Goal: Entertainment & Leisure: Consume media (video, audio)

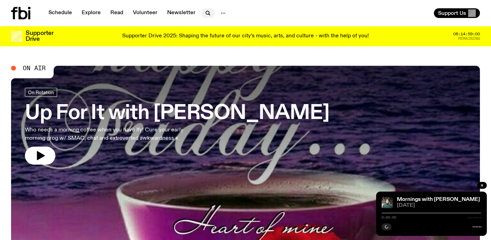
click at [205, 14] on icon "button" at bounding box center [208, 13] width 8 height 8
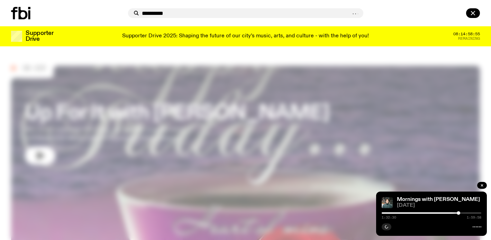
type input "**********"
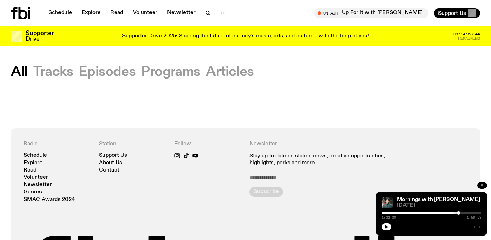
click at [199, 20] on div "Schedule Explore Read Volunteer Newsletter On Air Up For It with [PERSON_NAME] …" at bounding box center [245, 13] width 491 height 26
click at [202, 18] on div "Schedule Explore Read Volunteer Newsletter" at bounding box center [127, 13] width 232 height 12
click at [205, 15] on icon "button" at bounding box center [208, 13] width 8 height 8
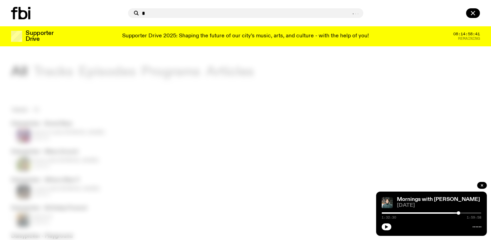
type input "*"
click at [262, 23] on div "* . . ." at bounding box center [245, 13] width 491 height 26
click at [258, 63] on div at bounding box center [245, 120] width 491 height 240
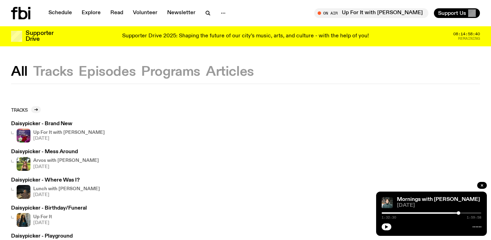
click at [62, 126] on h3 "Daisypicker - Brand New" at bounding box center [58, 124] width 94 height 5
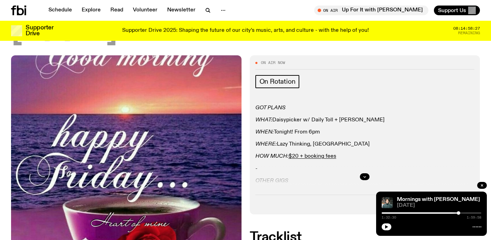
scroll to position [163, 0]
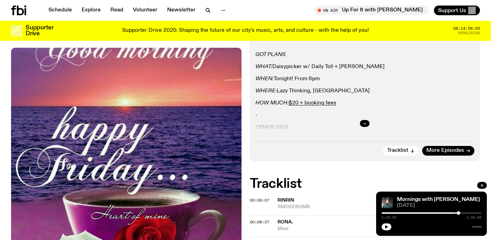
click at [144, 142] on img at bounding box center [126, 201] width 231 height 307
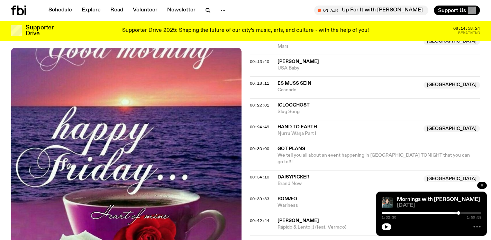
scroll to position [388, 0]
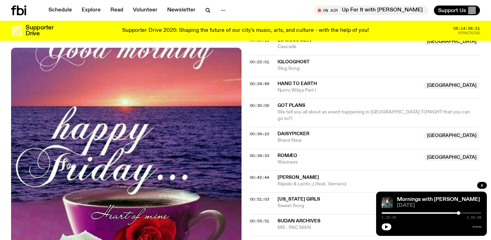
click at [294, 102] on span "GOT PLANS" at bounding box center [377, 105] width 199 height 7
click at [295, 102] on span "GOT PLANS" at bounding box center [377, 105] width 199 height 7
click at [256, 103] on span "00:30:00" at bounding box center [259, 106] width 19 height 6
click at [261, 103] on span "00:30:00" at bounding box center [259, 106] width 19 height 6
click at [283, 132] on span "Daisypicker" at bounding box center [294, 134] width 32 height 5
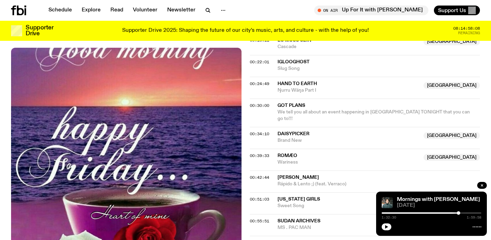
click at [263, 103] on span "00:30:00" at bounding box center [259, 106] width 19 height 6
click at [262, 103] on span "00:30:00" at bounding box center [259, 106] width 19 height 6
click at [260, 103] on span "00:30:00" at bounding box center [259, 106] width 19 height 6
click at [258, 103] on span "00:30:00" at bounding box center [259, 106] width 19 height 6
click at [284, 102] on span "GOT PLANS" at bounding box center [377, 105] width 199 height 7
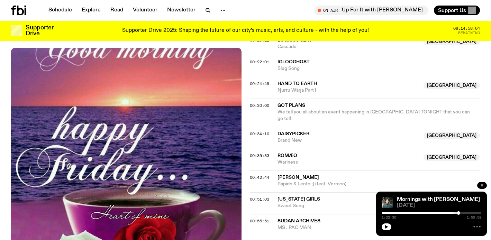
click at [265, 81] on span "00:24:49" at bounding box center [259, 84] width 19 height 6
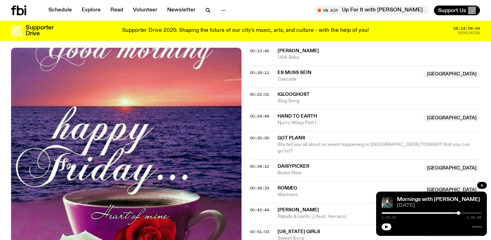
scroll to position [355, 0]
click at [264, 136] on span "00:30:00" at bounding box center [259, 139] width 19 height 6
